Goal: Task Accomplishment & Management: Complete application form

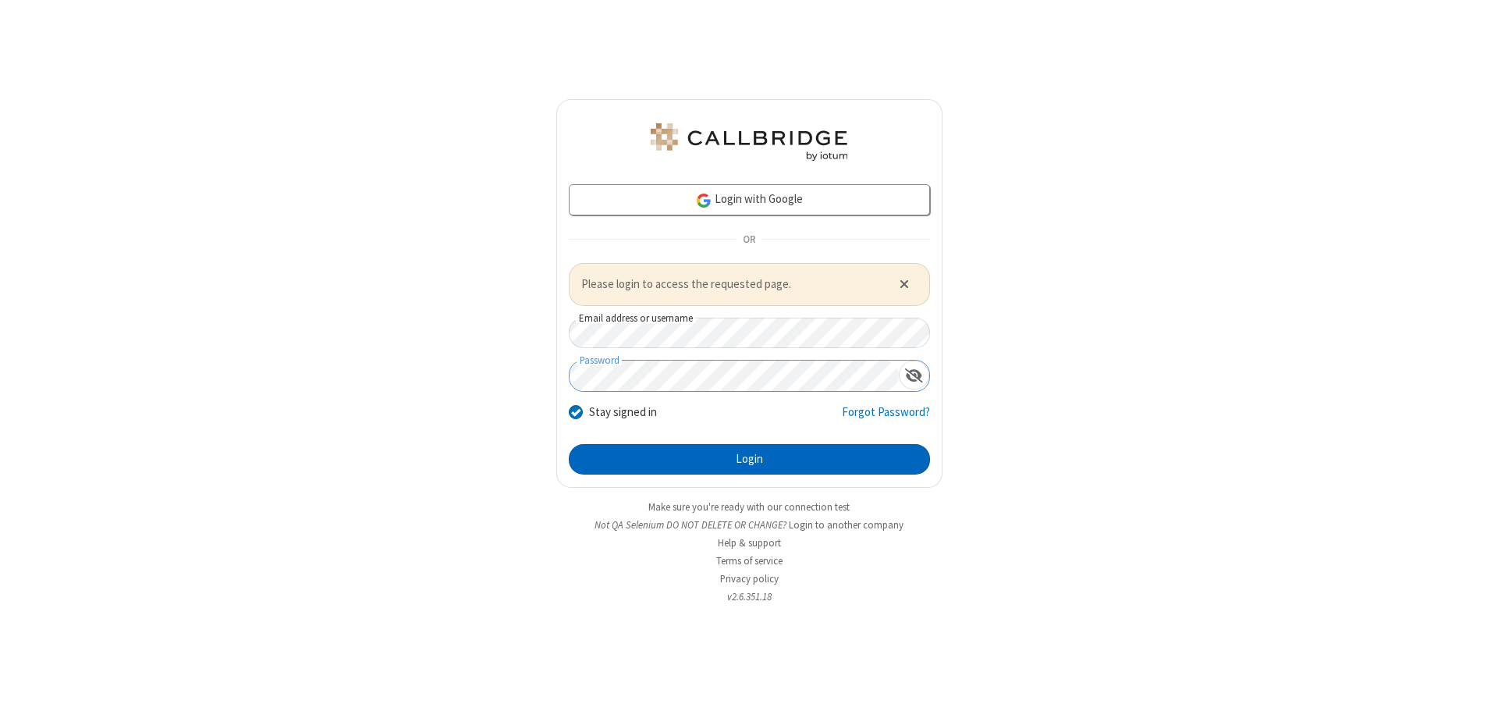
click at [749, 459] on button "Login" at bounding box center [749, 459] width 361 height 31
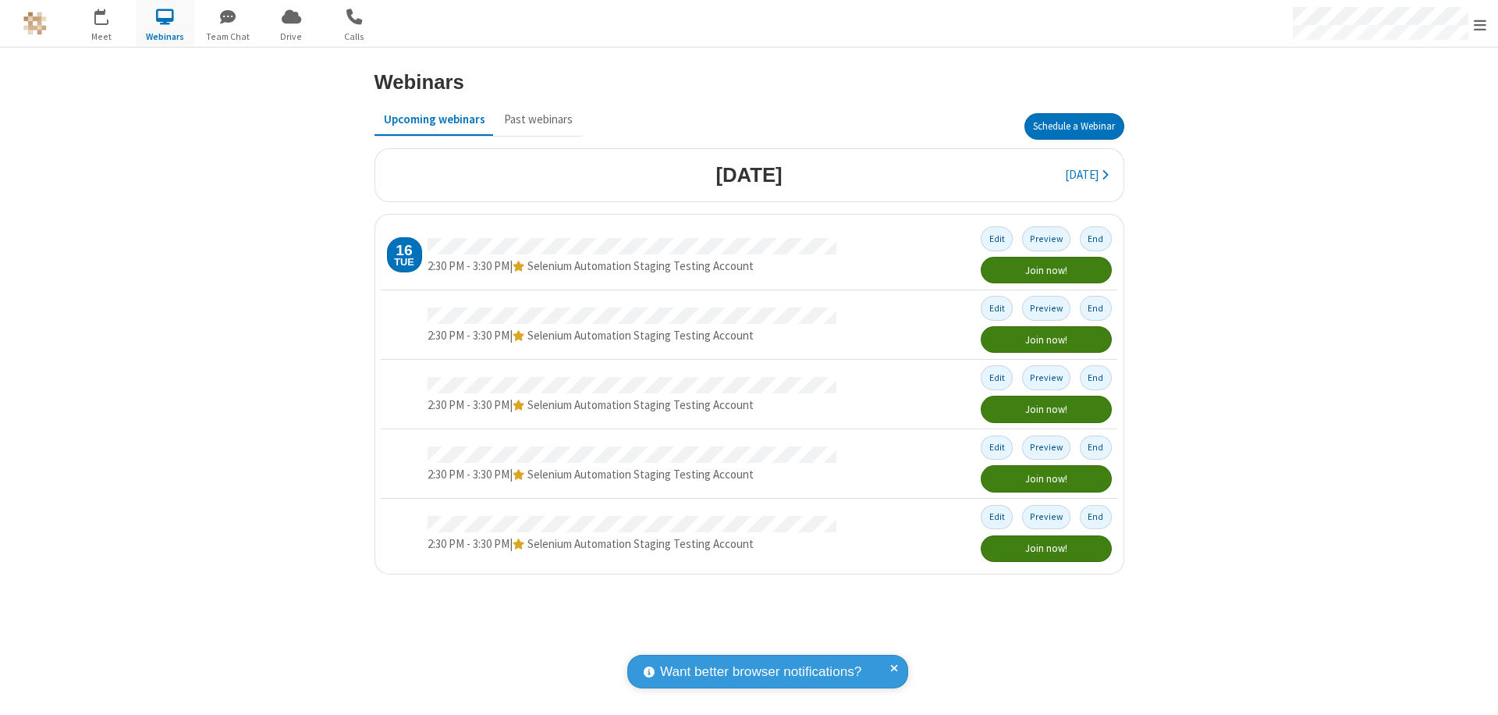
click at [1074, 126] on button "Schedule a Webinar" at bounding box center [1075, 126] width 100 height 27
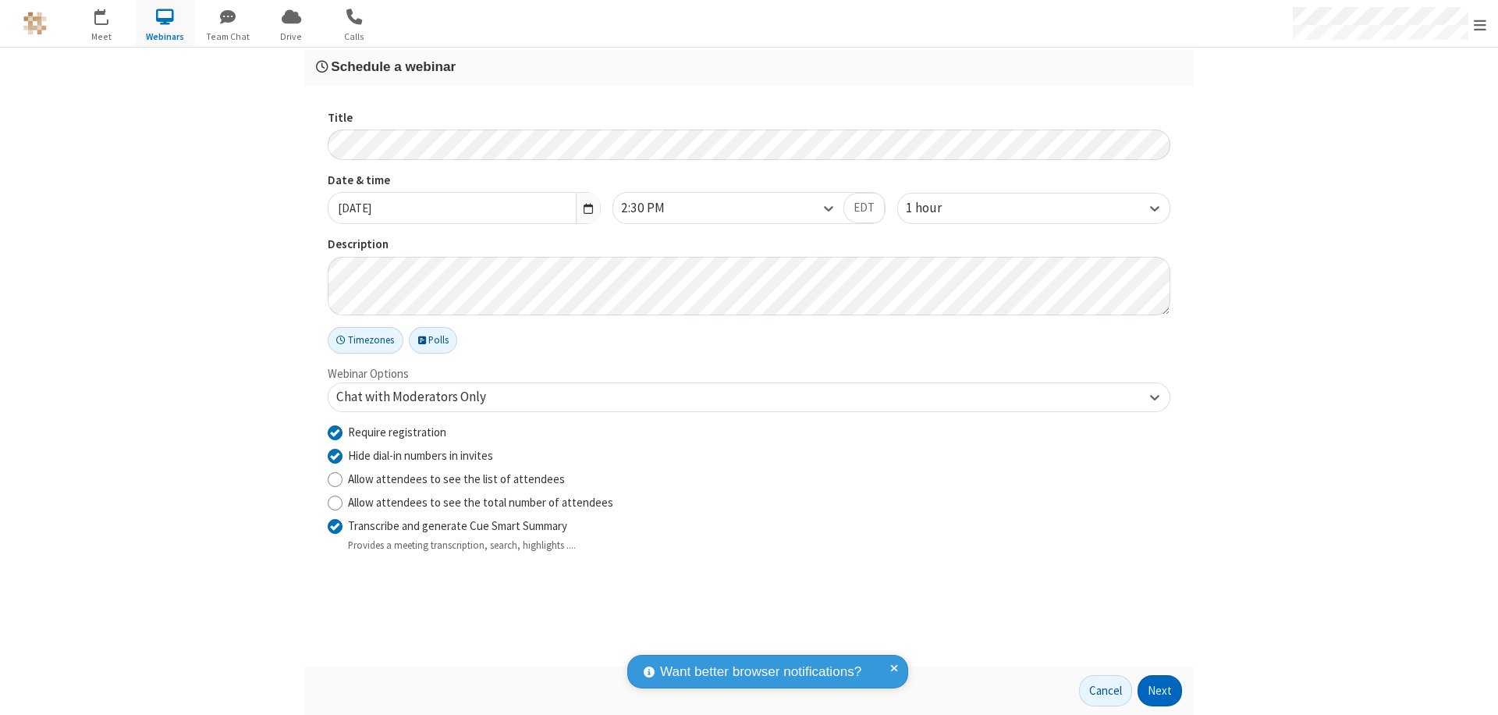
click at [1160, 691] on button "Next" at bounding box center [1160, 690] width 44 height 31
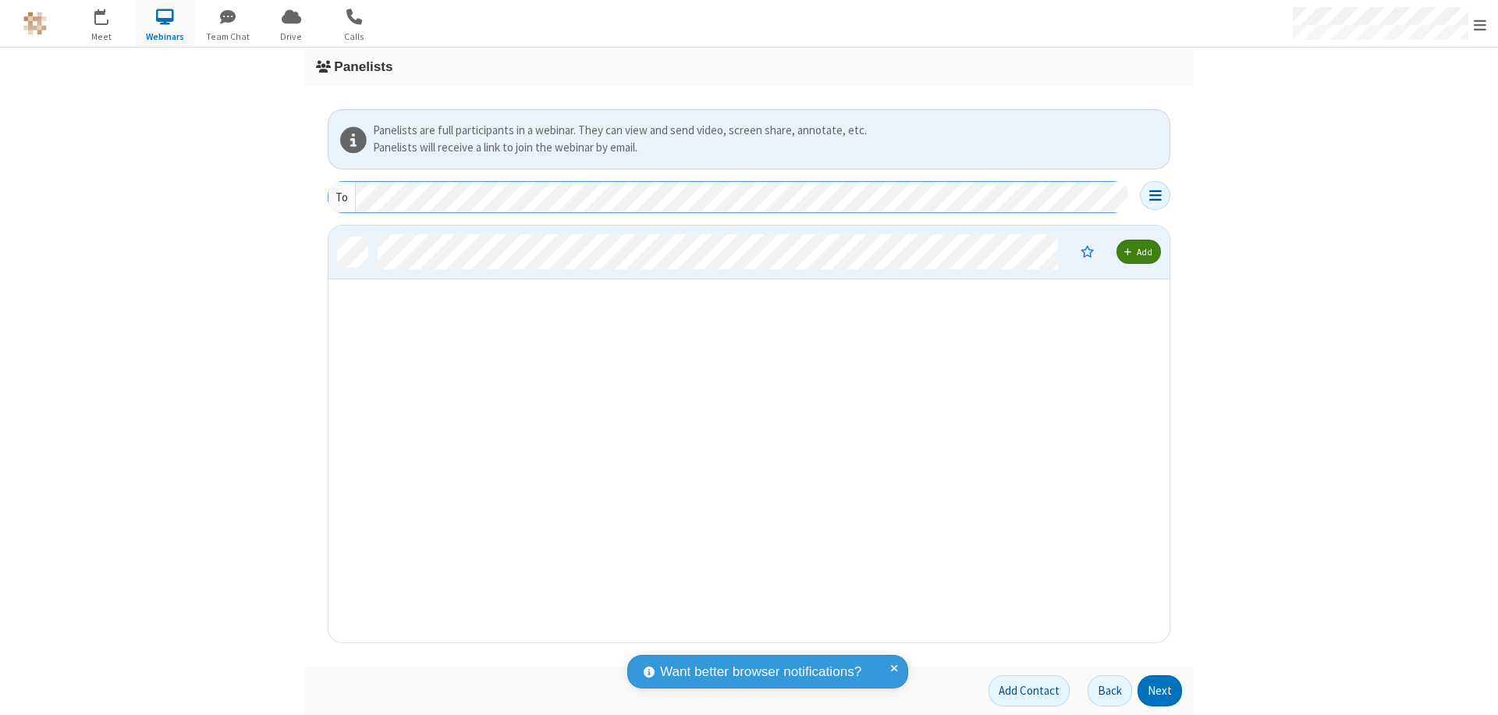
scroll to position [405, 830]
click at [1160, 691] on button "Next" at bounding box center [1160, 690] width 44 height 31
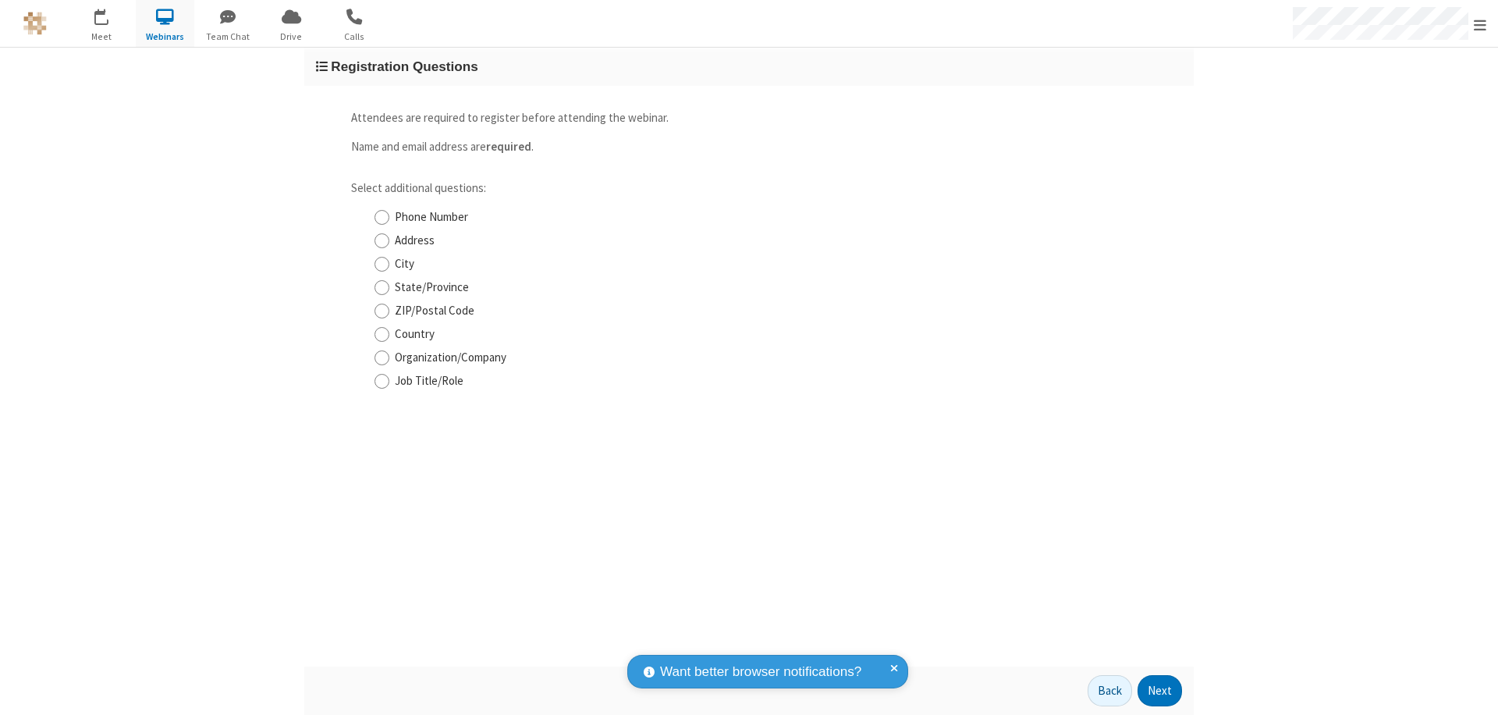
click at [382, 217] on input "Phone Number" at bounding box center [382, 217] width 15 height 16
checkbox input "true"
click at [1160, 691] on button "Next" at bounding box center [1160, 690] width 44 height 31
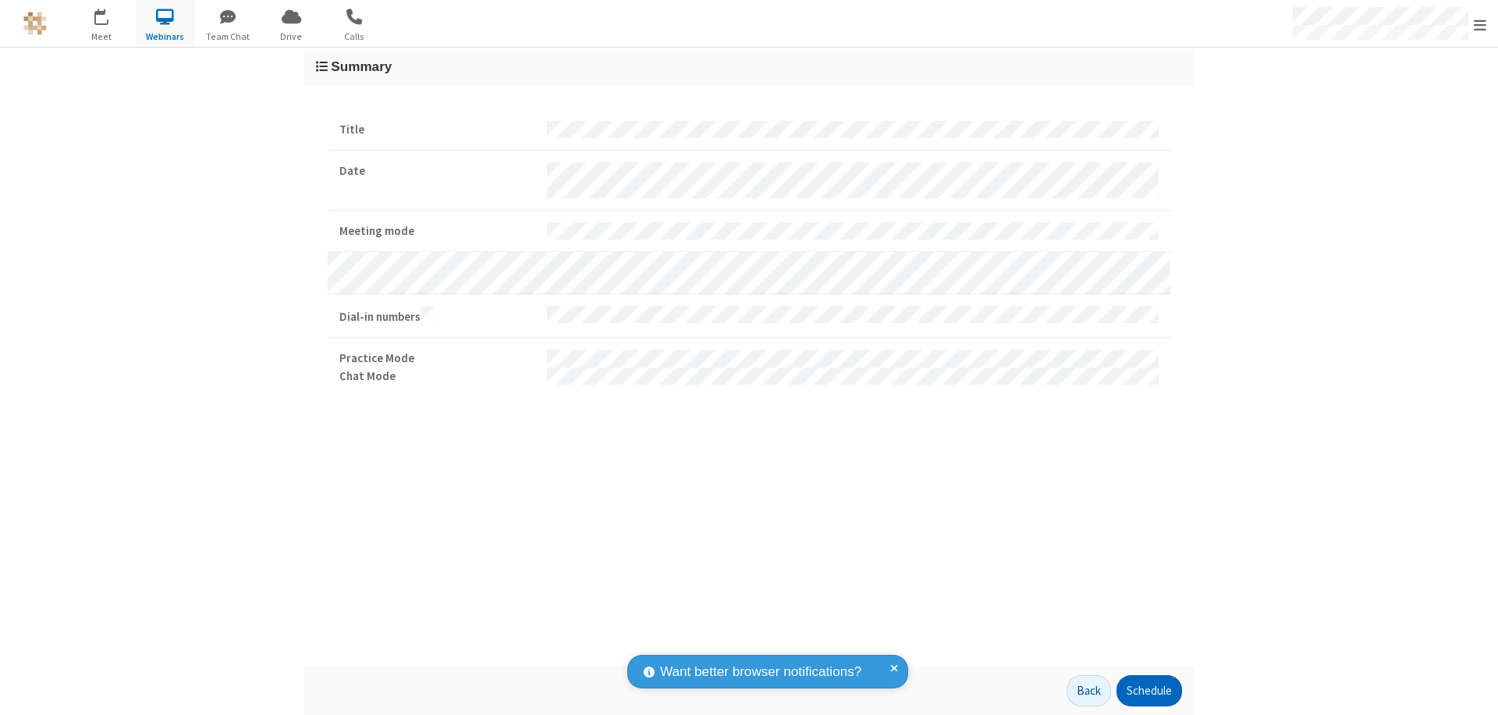
click at [1149, 691] on button "Schedule" at bounding box center [1150, 690] width 66 height 31
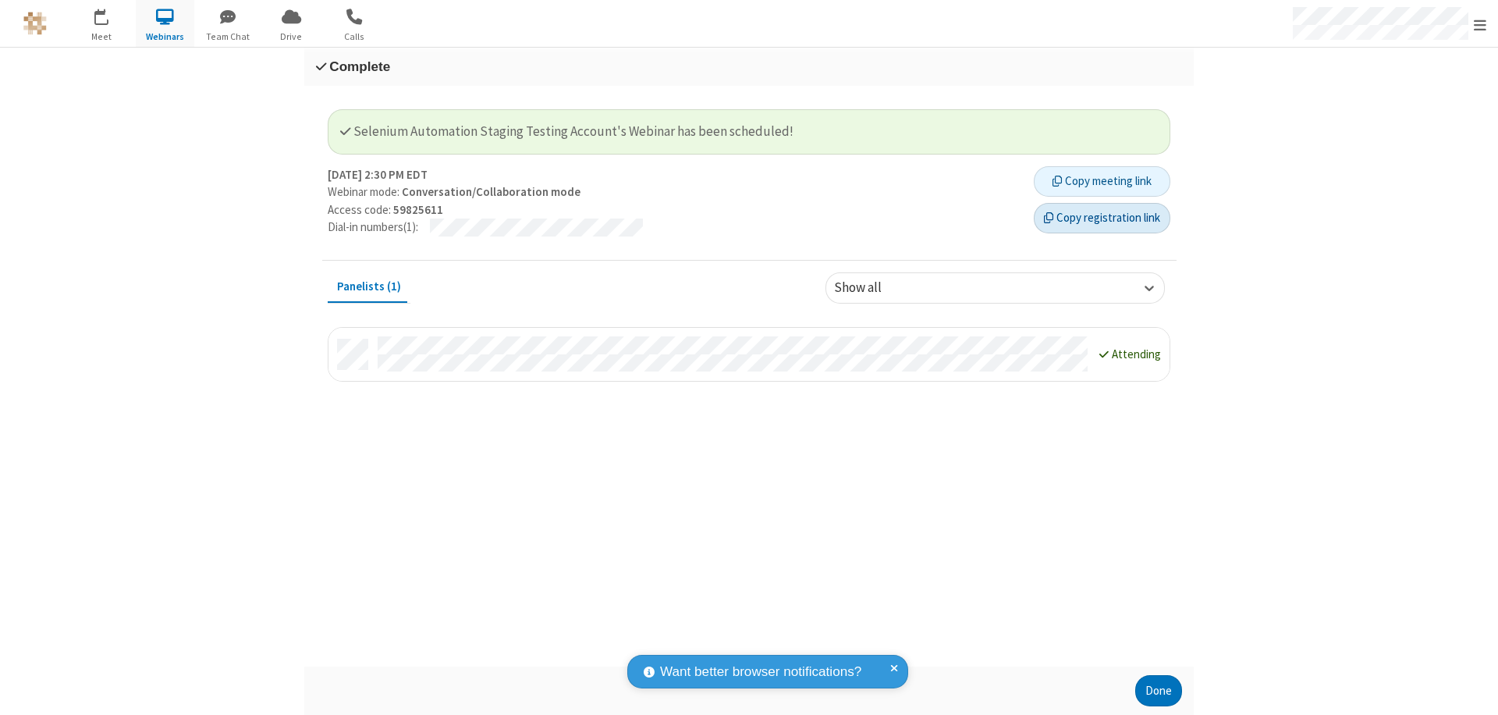
click at [1102, 218] on button "Copy registration link" at bounding box center [1102, 218] width 137 height 31
click at [1159, 691] on button "Done" at bounding box center [1158, 690] width 47 height 31
